Goal: Transaction & Acquisition: Purchase product/service

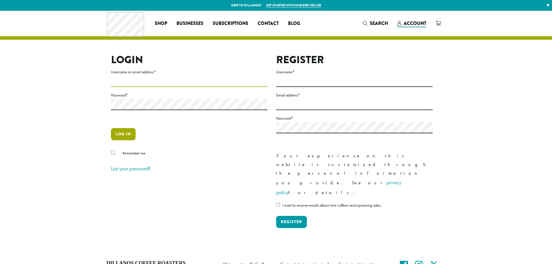
type input "**********"
click at [128, 131] on button "Log in" at bounding box center [123, 134] width 25 height 12
click at [124, 131] on button "Log in" at bounding box center [123, 134] width 25 height 12
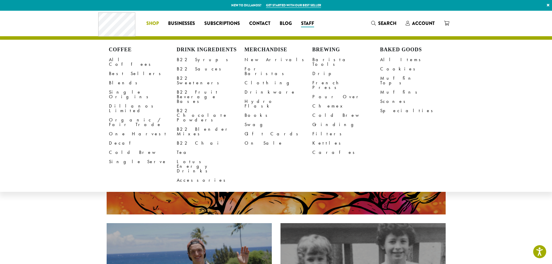
click at [149, 21] on span "Shop" at bounding box center [152, 23] width 12 height 7
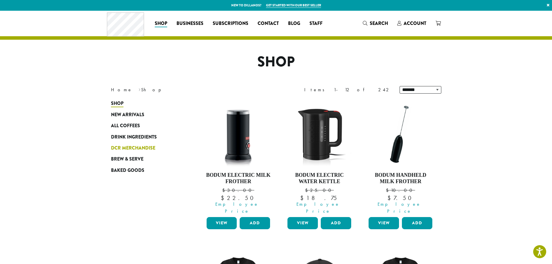
click at [148, 146] on span "DCR Merchandise" at bounding box center [133, 148] width 44 height 7
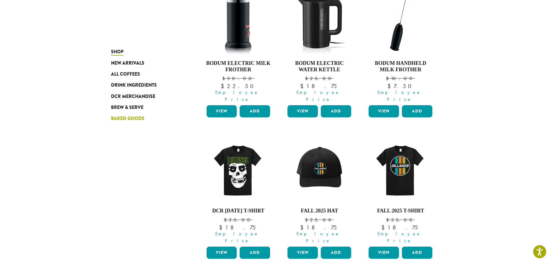
scroll to position [116, 0]
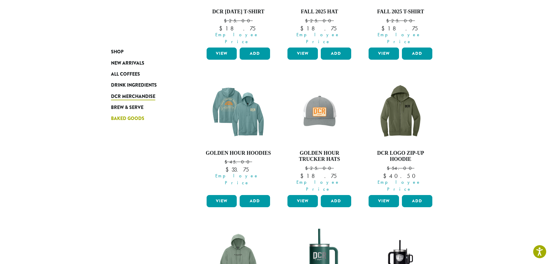
scroll to position [174, 0]
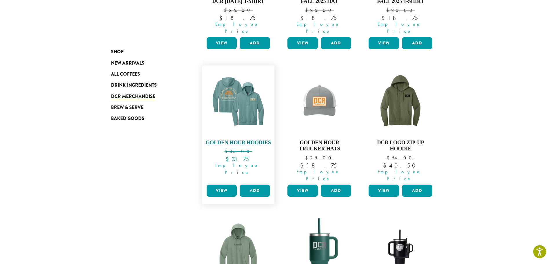
click at [247, 142] on h4 "Golden Hour Hoodies" at bounding box center [238, 143] width 67 height 6
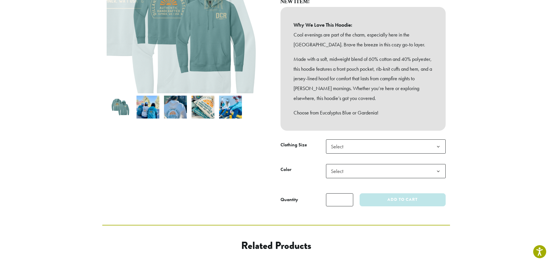
scroll to position [145, 0]
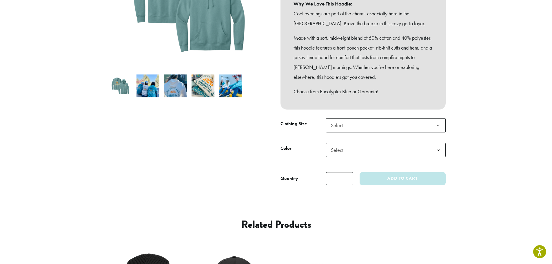
click at [365, 118] on span "Select" at bounding box center [386, 125] width 120 height 14
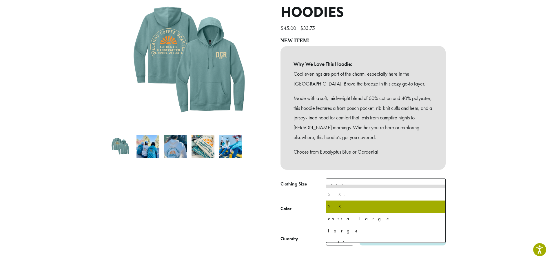
scroll to position [0, 0]
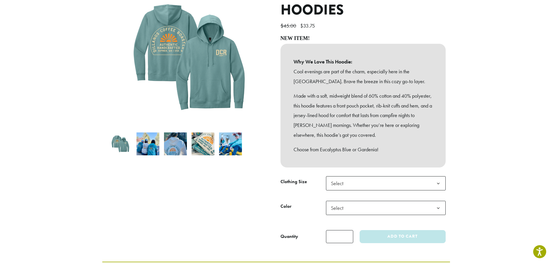
click at [264, 180] on div at bounding box center [189, 114] width 174 height 258
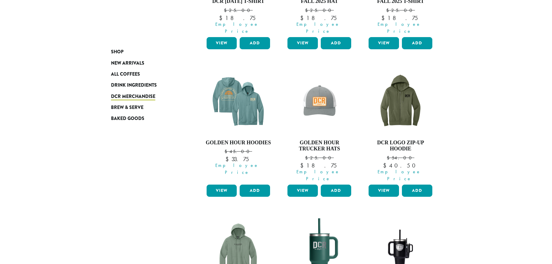
scroll to position [174, 0]
click at [401, 141] on h4 "DCR Logo Zip-Up Hoodie" at bounding box center [400, 146] width 67 height 12
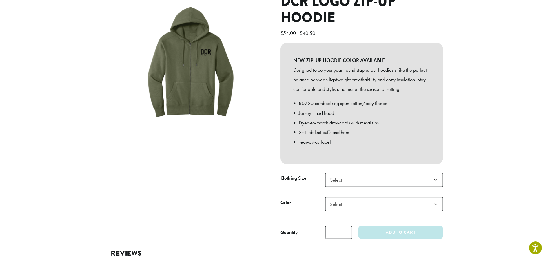
scroll to position [87, 0]
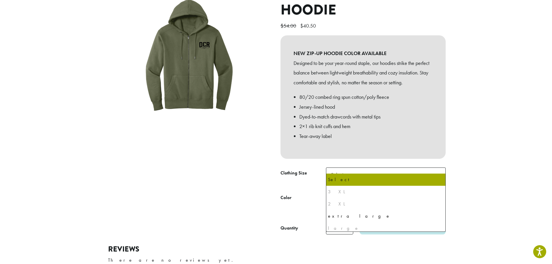
click at [435, 169] on b at bounding box center [439, 175] width 14 height 14
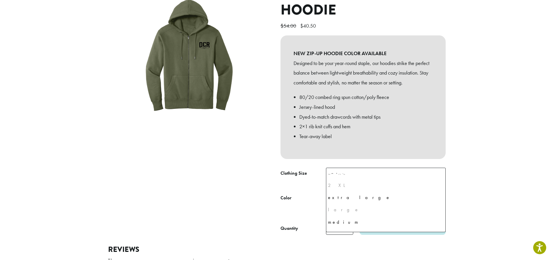
scroll to position [28, 0]
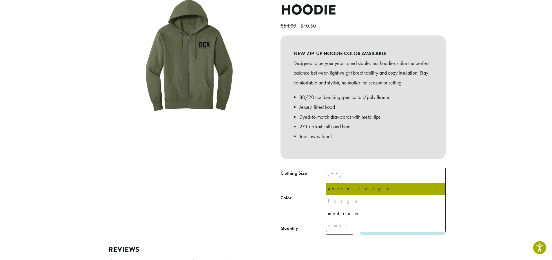
click at [481, 169] on section "**********" at bounding box center [276, 115] width 552 height 382
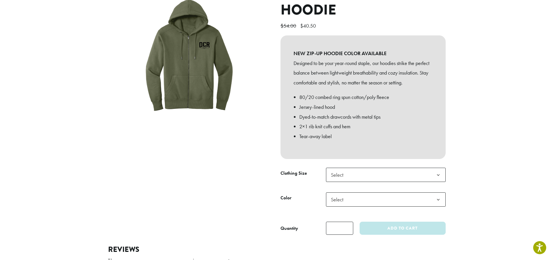
click at [425, 195] on span "Select" at bounding box center [386, 199] width 120 height 14
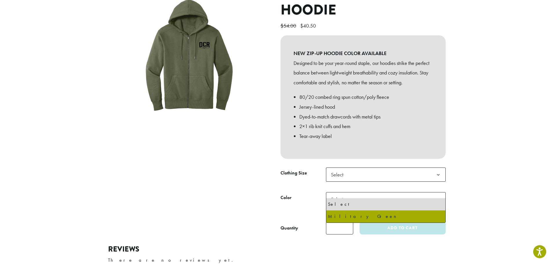
select select "**********"
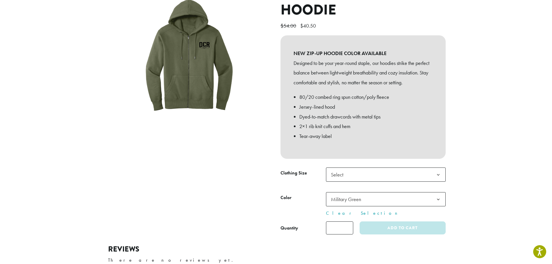
click at [390, 169] on span "Select" at bounding box center [386, 175] width 120 height 14
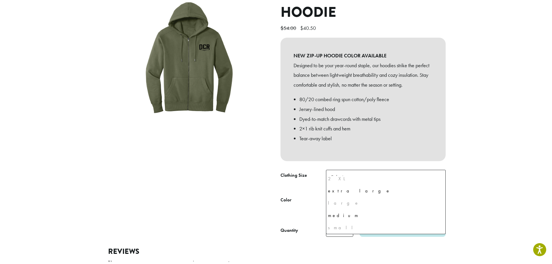
scroll to position [0, 0]
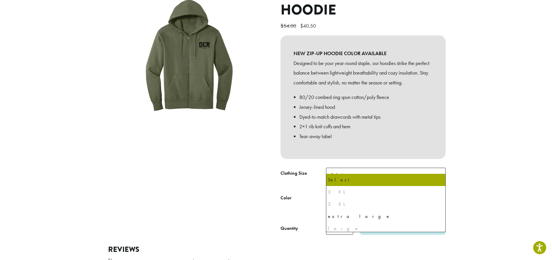
click at [155, 145] on div at bounding box center [189, 109] width 174 height 249
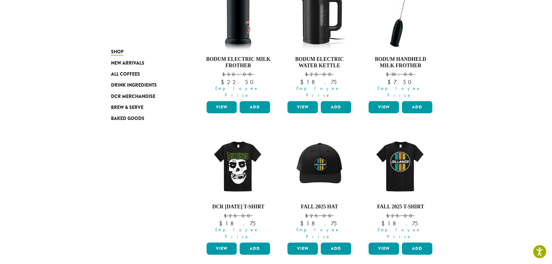
scroll to position [261, 0]
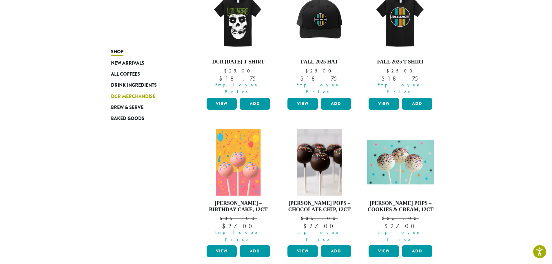
click at [134, 97] on span "DCR Merchandise" at bounding box center [133, 96] width 44 height 7
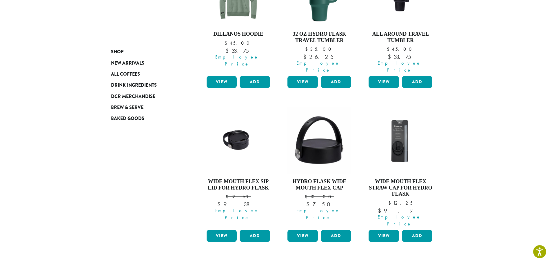
scroll to position [521, 0]
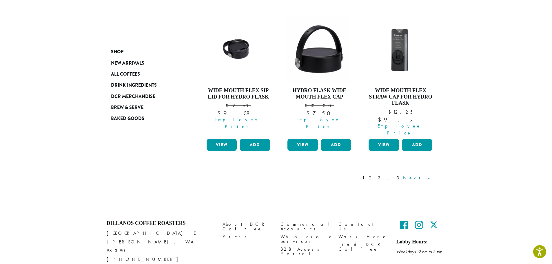
click at [425, 175] on link "Next »" at bounding box center [418, 178] width 33 height 7
